Goal: Find contact information: Find contact information

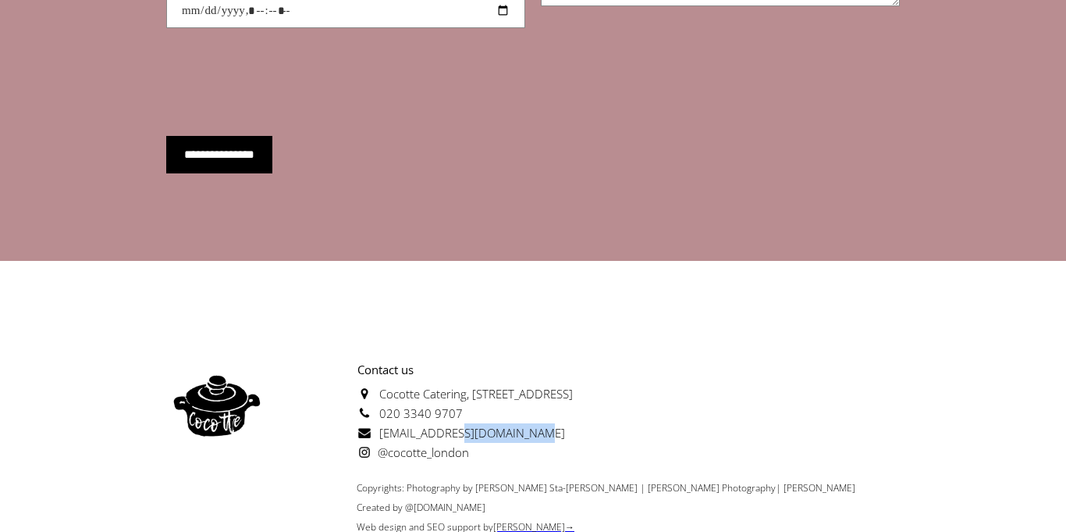
scroll to position [5582, 0]
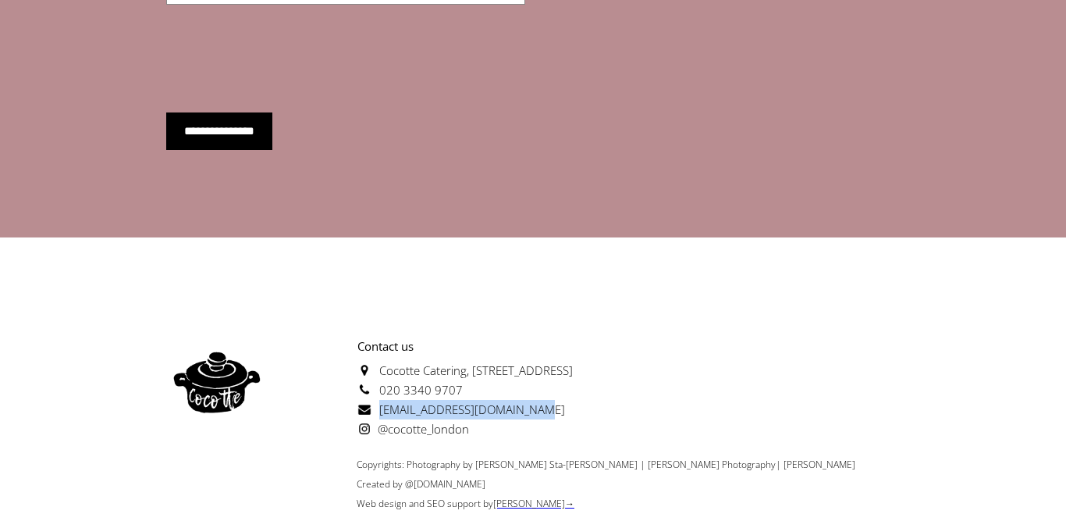
drag, startPoint x: 521, startPoint y: 367, endPoint x: 376, endPoint y: 367, distance: 145.2
click at [376, 367] on p "Contact us [GEOGRAPHIC_DATA][STREET_ADDRESS] 020 3340 9707 [EMAIL_ADDRESS][DOMA…" at bounding box center [420, 387] width 305 height 102
copy span "[EMAIL_ADDRESS][DOMAIN_NAME]"
click at [464, 339] on p "Contact us [GEOGRAPHIC_DATA][STREET_ADDRESS] 020 3340 9707 [EMAIL_ADDRESS][DOMA…" at bounding box center [420, 387] width 305 height 102
drag, startPoint x: 464, startPoint y: 339, endPoint x: 377, endPoint y: 344, distance: 86.8
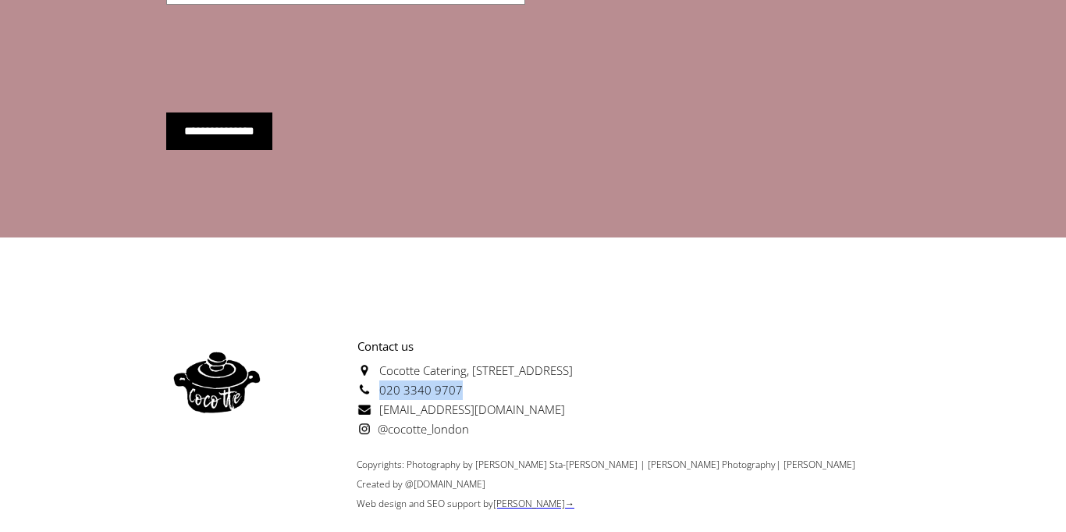
click at [377, 344] on p "Contact us [GEOGRAPHIC_DATA][STREET_ADDRESS] 020 3340 9707 [EMAIL_ADDRESS][DOMA…" at bounding box center [420, 387] width 305 height 102
copy span "020 3340 9707"
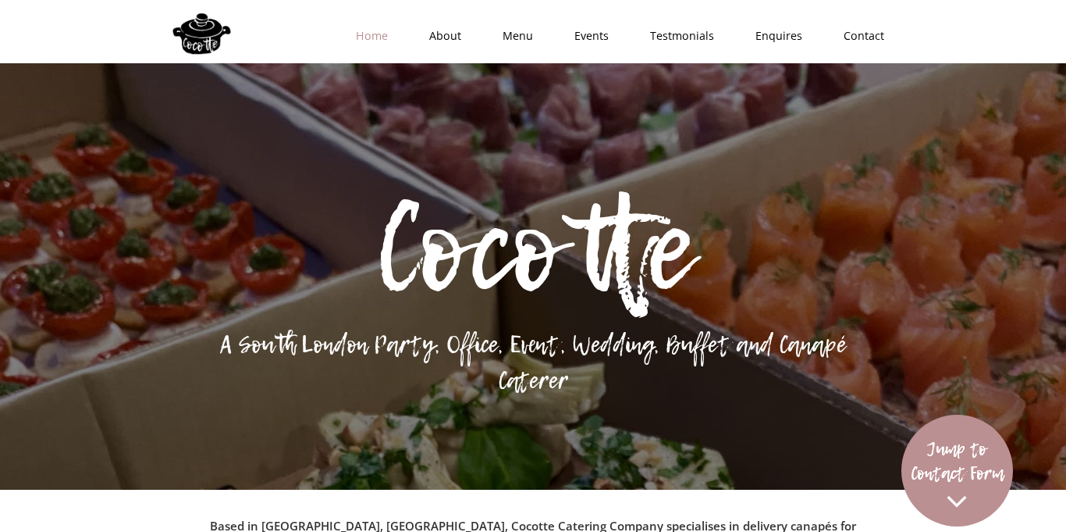
click at [368, 38] on link "Home" at bounding box center [366, 35] width 73 height 47
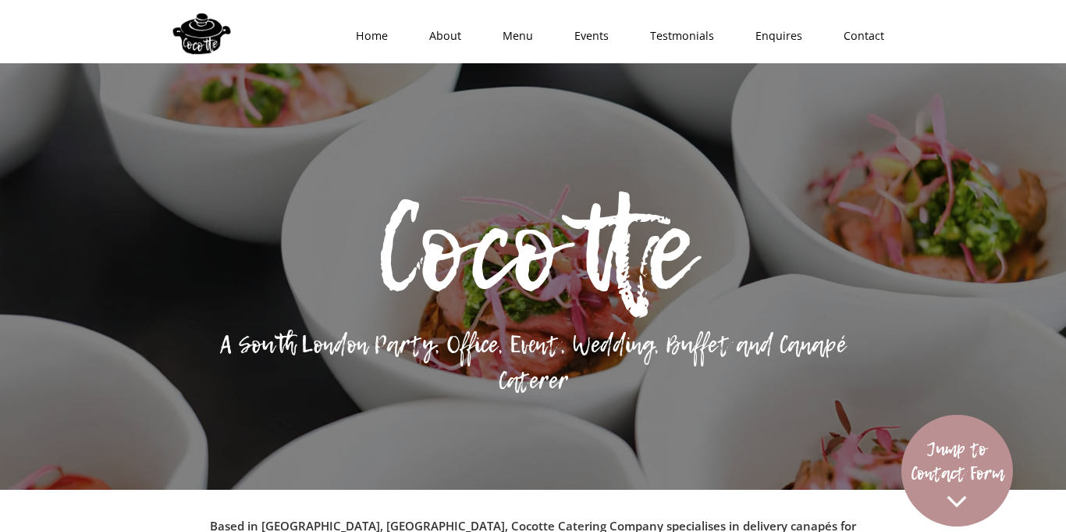
click at [358, 94] on div "Home About Menu Events Testmonials Enquires Contact" at bounding box center [533, 51] width 734 height 102
click at [356, 30] on link "Home" at bounding box center [366, 35] width 73 height 47
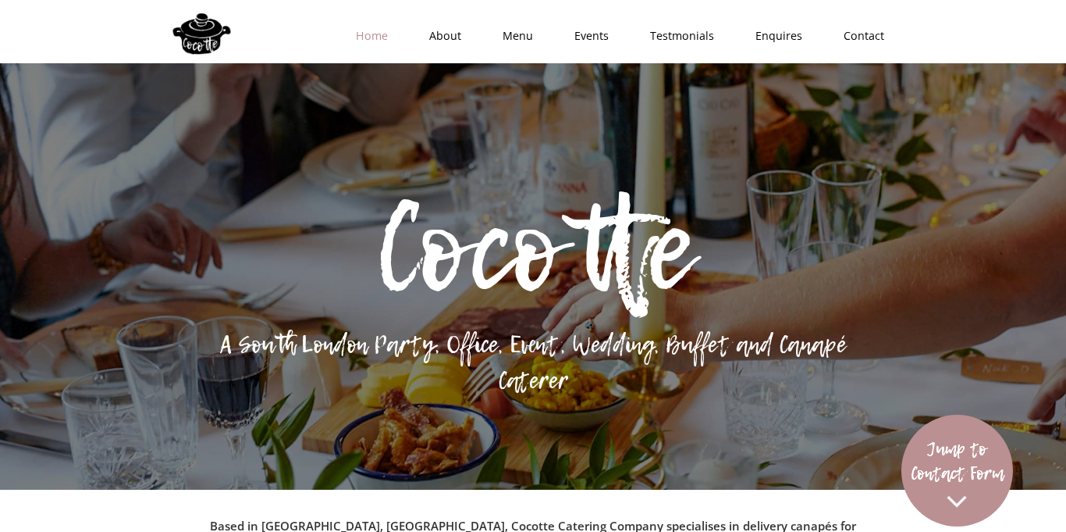
click at [389, 36] on link "Home" at bounding box center [366, 35] width 73 height 47
